Goal: Task Accomplishment & Management: Manage account settings

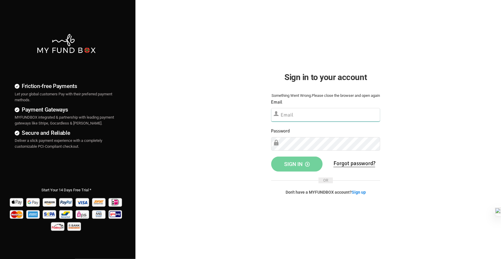
type input "[EMAIL_ADDRESS][DOMAIN_NAME]"
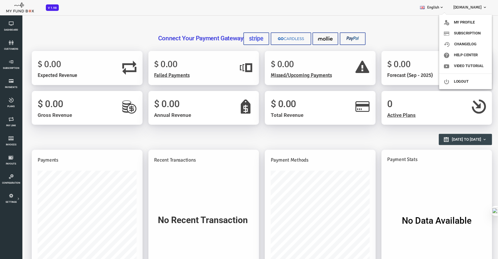
click at [480, 8] on span "[DOMAIN_NAME]" at bounding box center [467, 7] width 29 height 5
click at [477, 7] on span "[DOMAIN_NAME]" at bounding box center [467, 7] width 29 height 5
click at [461, 31] on link "Subscription" at bounding box center [465, 33] width 53 height 11
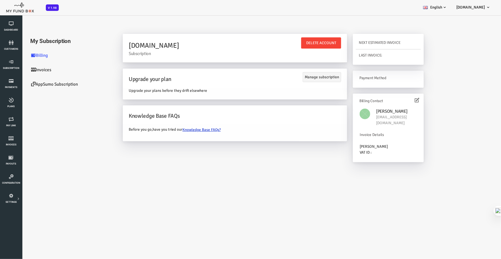
click at [40, 83] on link "AppSumo Subscription" at bounding box center [50, 84] width 88 height 14
